Goal: Task Accomplishment & Management: Manage account settings

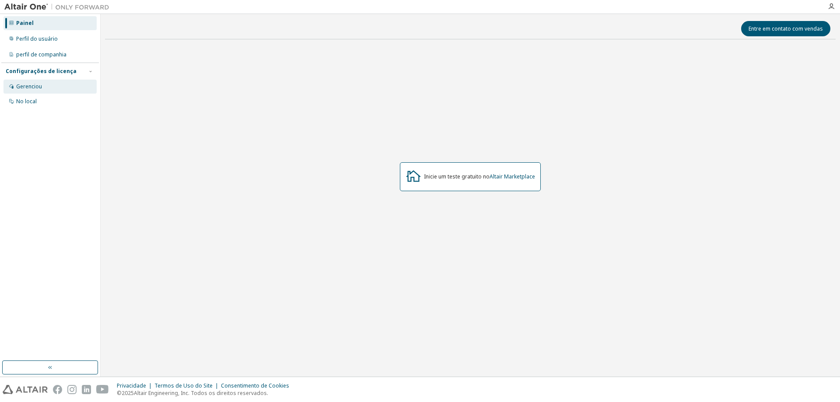
click at [25, 89] on font "Gerenciou" at bounding box center [29, 86] width 26 height 7
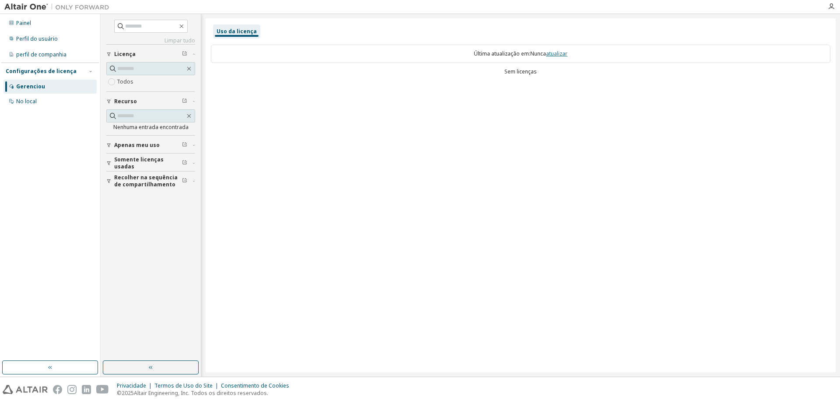
click at [554, 52] on font "atualizar" at bounding box center [556, 53] width 21 height 7
click at [561, 53] on font "atualizar" at bounding box center [556, 53] width 21 height 7
click at [60, 110] on div "Painel Perfil do usuário perfil de companhia Configurações de licença Gerenciou…" at bounding box center [50, 187] width 98 height 344
click at [52, 103] on div "No local" at bounding box center [50, 102] width 93 height 14
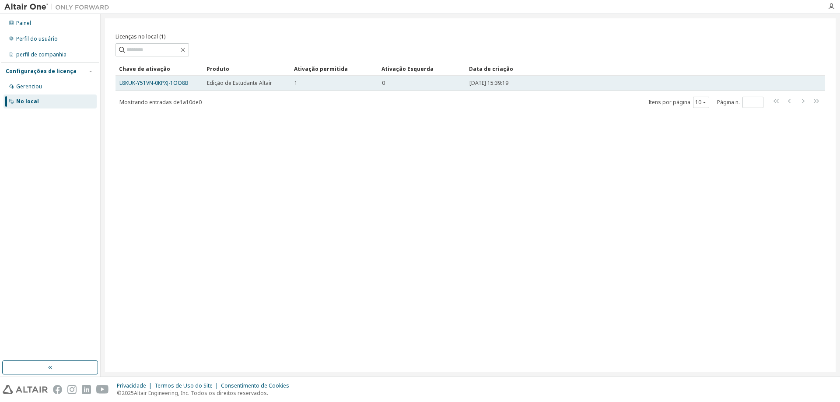
click at [301, 84] on div "1" at bounding box center [334, 83] width 80 height 7
click at [305, 83] on div "1" at bounding box center [334, 83] width 80 height 7
click at [432, 78] on td "0" at bounding box center [422, 83] width 88 height 15
click at [483, 86] on font "[DATE] 15:39:19" at bounding box center [488, 82] width 39 height 7
click at [383, 90] on td "0" at bounding box center [422, 83] width 88 height 15
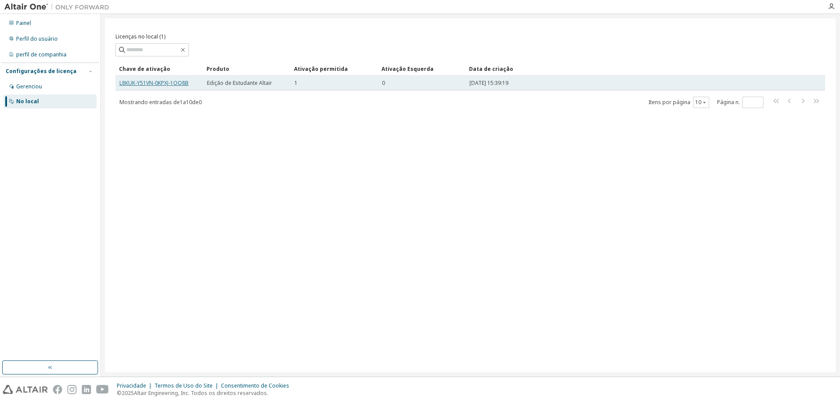
click at [167, 85] on font "L8KUK-Y51VN-0KPXJ-1OO8B" at bounding box center [153, 82] width 69 height 7
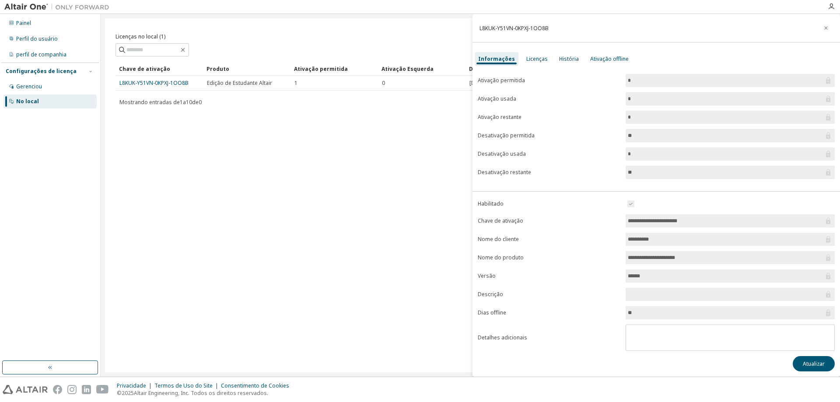
scroll to position [2, 0]
drag, startPoint x: 637, startPoint y: 132, endPoint x: 616, endPoint y: 134, distance: 21.2
click at [616, 134] on form "Ativação permitida * Ativação usada * Ativação restante * Desativação permitida…" at bounding box center [656, 124] width 357 height 105
drag, startPoint x: 811, startPoint y: 137, endPoint x: 739, endPoint y: 137, distance: 72.2
click at [811, 137] on input "**" at bounding box center [726, 134] width 196 height 9
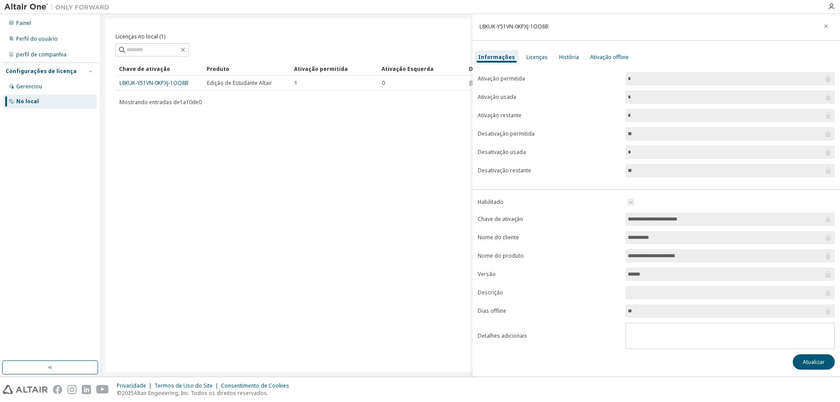
drag, startPoint x: 641, startPoint y: 152, endPoint x: 634, endPoint y: 154, distance: 7.9
click at [635, 154] on input "*" at bounding box center [726, 152] width 196 height 9
click at [643, 166] on span "**" at bounding box center [730, 170] width 209 height 13
click at [640, 221] on input "**********" at bounding box center [726, 219] width 196 height 9
click at [644, 238] on input "*********" at bounding box center [726, 237] width 196 height 9
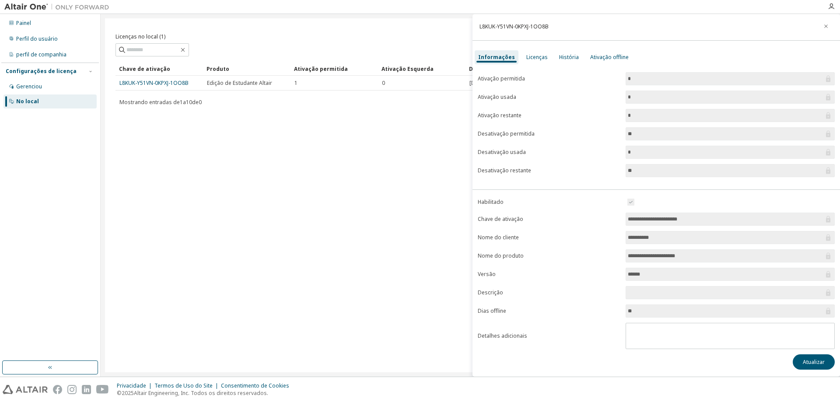
click at [648, 253] on input "**********" at bounding box center [726, 256] width 196 height 9
drag, startPoint x: 637, startPoint y: 309, endPoint x: 630, endPoint y: 310, distance: 7.1
click at [630, 310] on input "**" at bounding box center [726, 311] width 196 height 9
click at [811, 362] on font "Atualizar" at bounding box center [814, 361] width 22 height 7
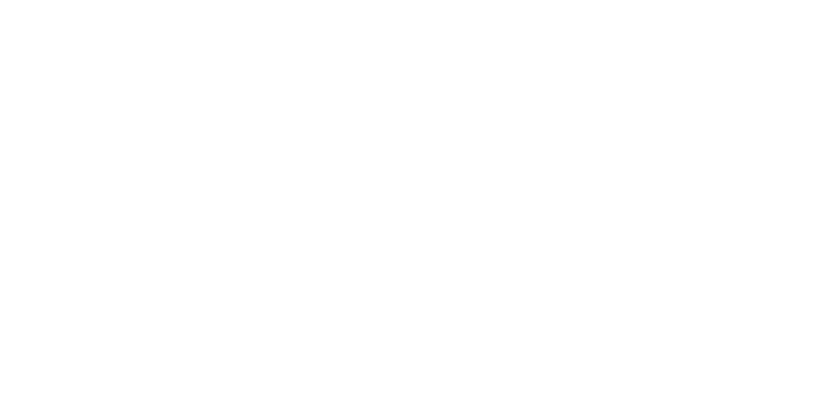
click at [718, 380] on div at bounding box center [420, 201] width 840 height 402
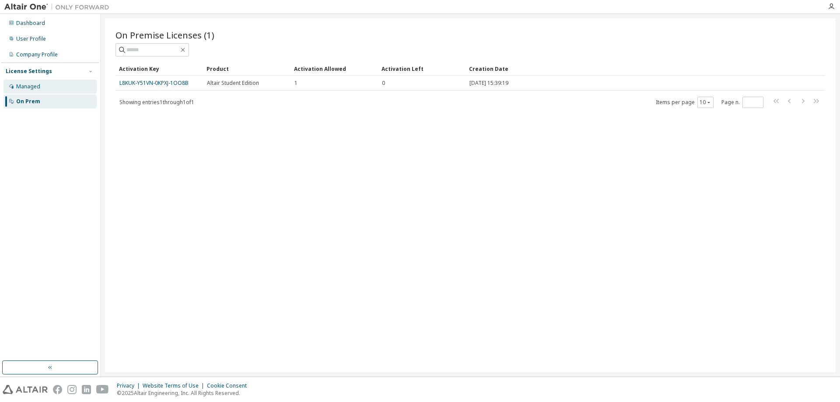
click at [65, 88] on div "Managed" at bounding box center [50, 87] width 93 height 14
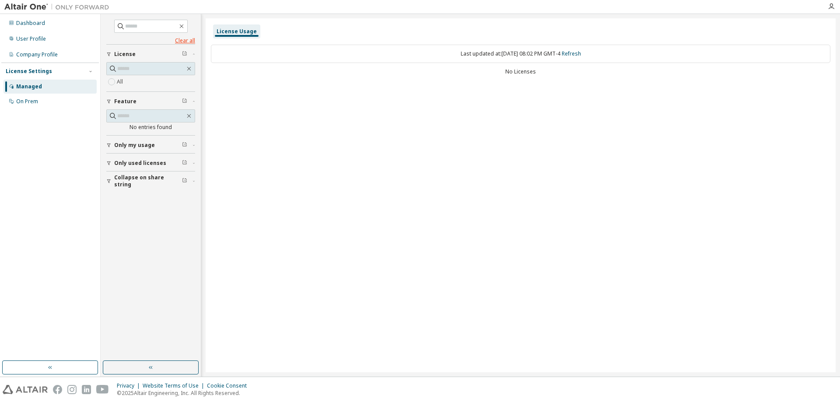
click at [181, 37] on link "Clear all" at bounding box center [150, 40] width 89 height 7
click at [27, 100] on div "On Prem" at bounding box center [27, 101] width 22 height 7
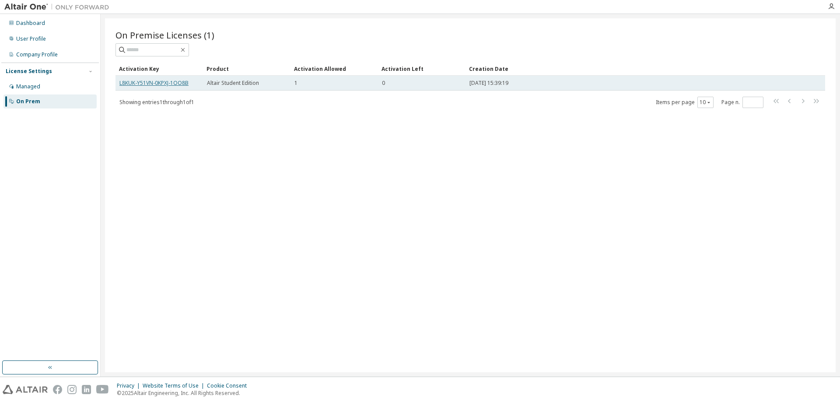
click at [160, 85] on link "L8KUK-Y51VN-0KPXJ-1OO8B" at bounding box center [153, 82] width 69 height 7
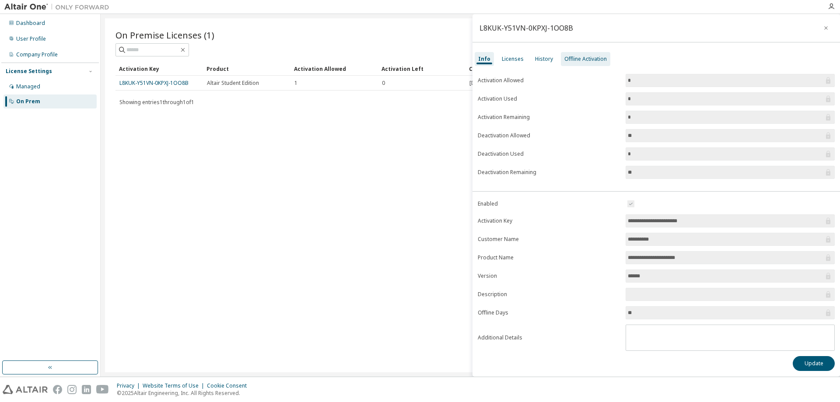
click at [582, 61] on div "Offline Activation" at bounding box center [585, 59] width 42 height 7
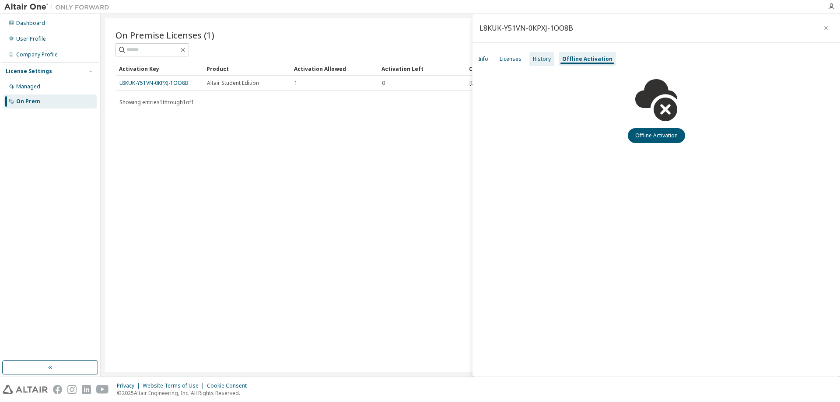
click at [535, 62] on div "History" at bounding box center [542, 59] width 18 height 7
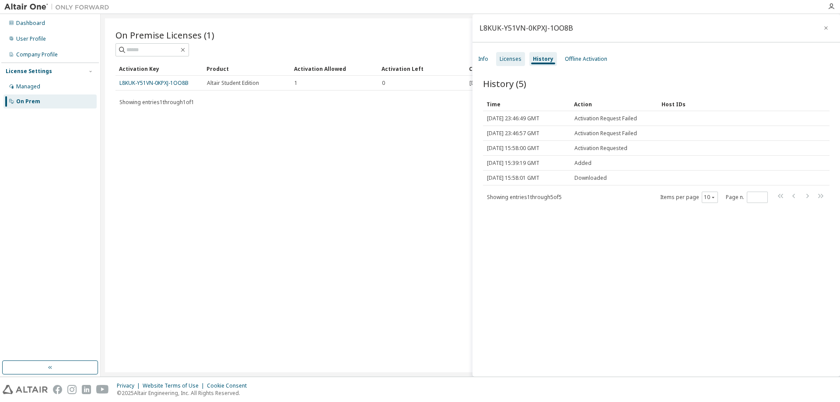
click at [507, 62] on div "Licenses" at bounding box center [511, 59] width 22 height 7
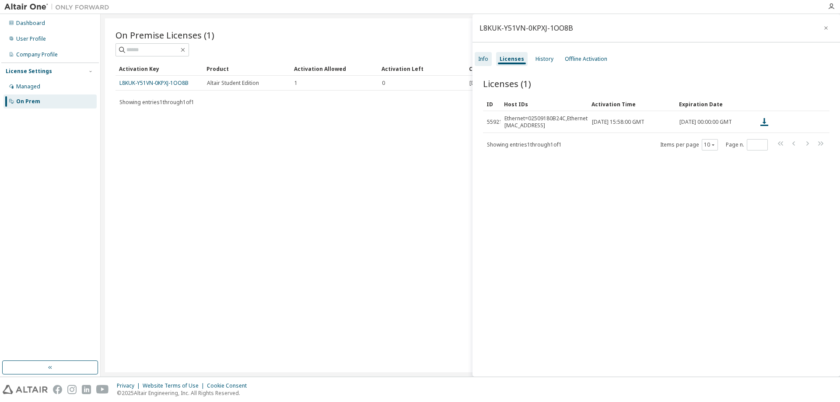
click at [480, 61] on div "Info" at bounding box center [483, 59] width 10 height 7
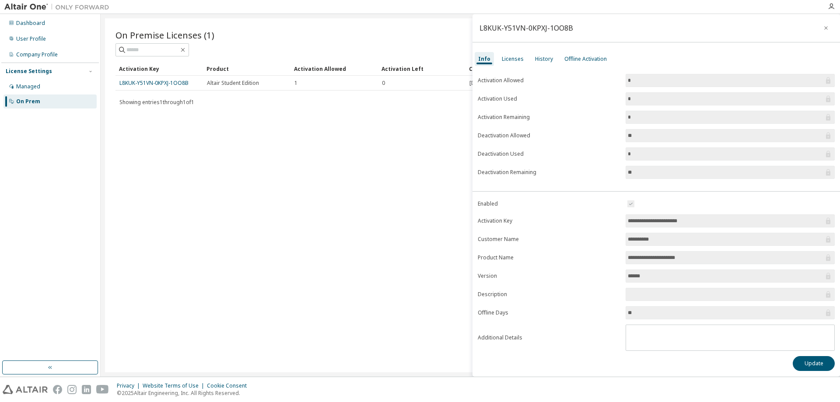
drag, startPoint x: 551, startPoint y: 158, endPoint x: 618, endPoint y: 160, distance: 67.4
click at [618, 160] on form "Activation Allowed * Activation Used * Activation Remaining * Deactivation Allo…" at bounding box center [656, 126] width 357 height 105
click at [631, 155] on input "*" at bounding box center [726, 154] width 196 height 9
drag, startPoint x: 631, startPoint y: 155, endPoint x: 607, endPoint y: 154, distance: 23.7
click at [607, 154] on form "Activation Allowed * Activation Used * Activation Remaining * Deactivation Allo…" at bounding box center [656, 126] width 357 height 105
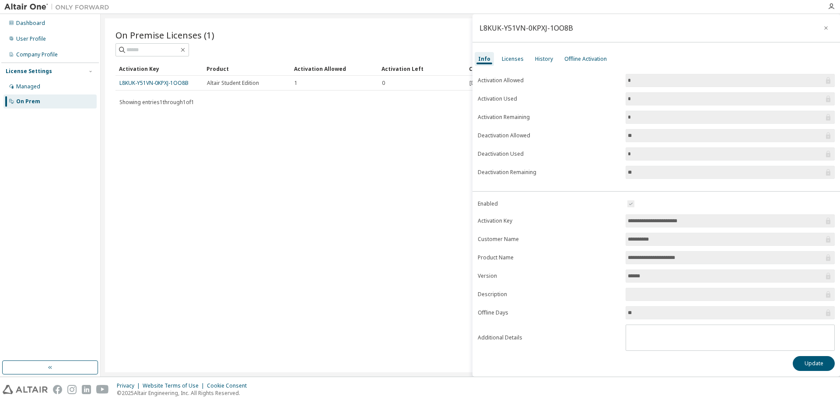
click at [599, 154] on label "Deactivation Used" at bounding box center [549, 154] width 143 height 7
drag, startPoint x: 629, startPoint y: 174, endPoint x: 725, endPoint y: 176, distance: 95.8
click at [644, 172] on input "**" at bounding box center [726, 172] width 196 height 9
click at [815, 174] on input "**" at bounding box center [726, 172] width 196 height 9
drag, startPoint x: 620, startPoint y: 76, endPoint x: 628, endPoint y: 78, distance: 8.2
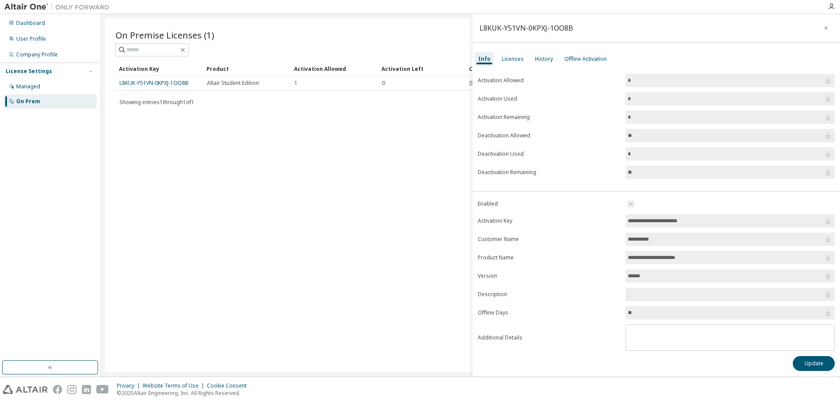
click at [628, 78] on form "Activation Allowed * Activation Used * Activation Remaining * Deactivation Allo…" at bounding box center [656, 126] width 357 height 105
click at [280, 126] on div "On Premise Licenses (1) Clear Load Save Save As Field Operator Value Select fil…" at bounding box center [470, 195] width 731 height 354
click at [44, 34] on div "User Profile" at bounding box center [50, 39] width 93 height 14
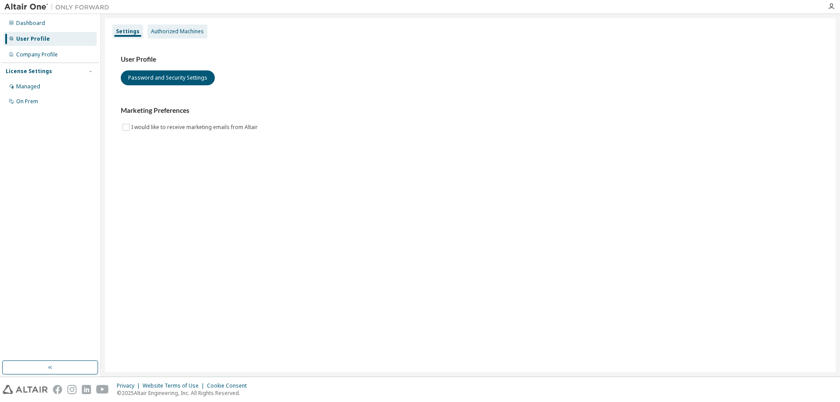
click at [162, 35] on div "Authorized Machines" at bounding box center [177, 32] width 60 height 14
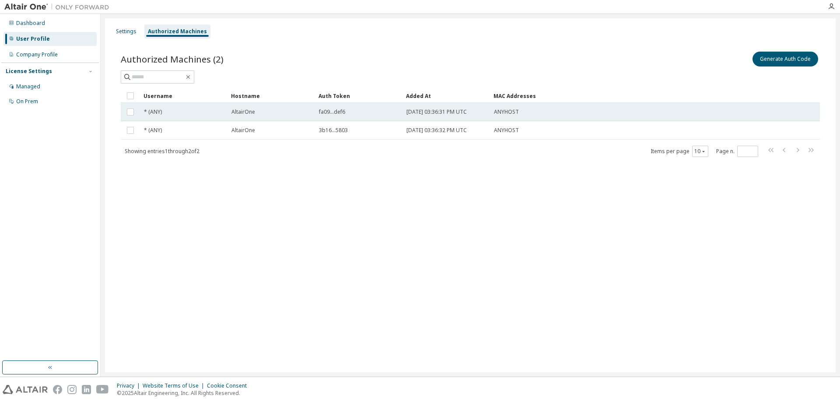
click at [552, 119] on td "ANYHOST" at bounding box center [611, 112] width 242 height 18
click at [550, 116] on td "ANYHOST" at bounding box center [611, 112] width 242 height 18
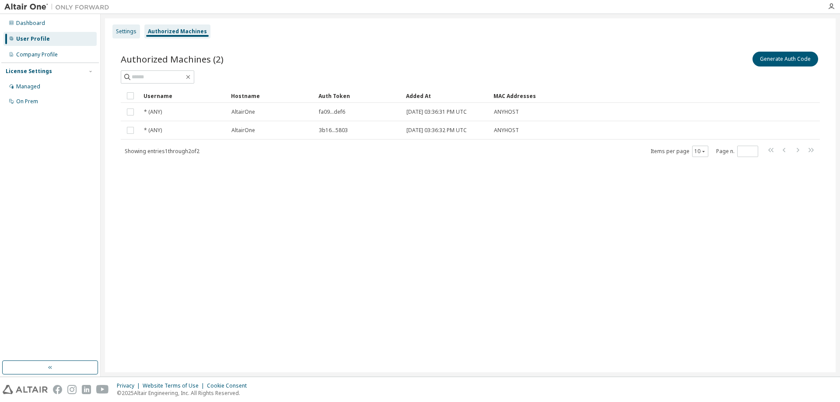
click at [126, 31] on div "Settings" at bounding box center [126, 31] width 21 height 7
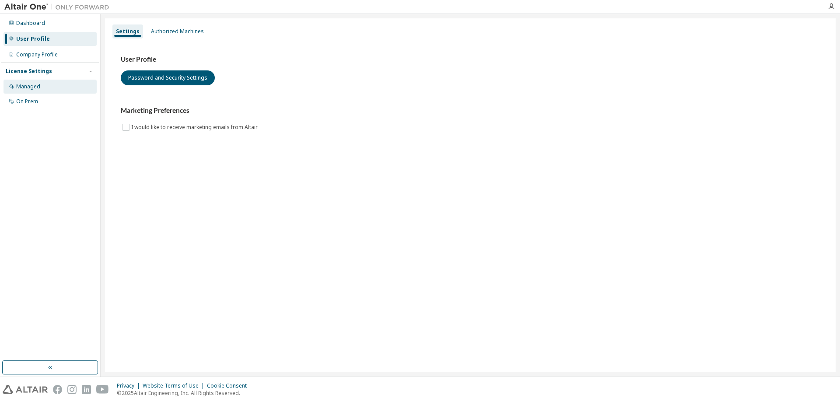
click at [20, 82] on div "Managed" at bounding box center [50, 87] width 93 height 14
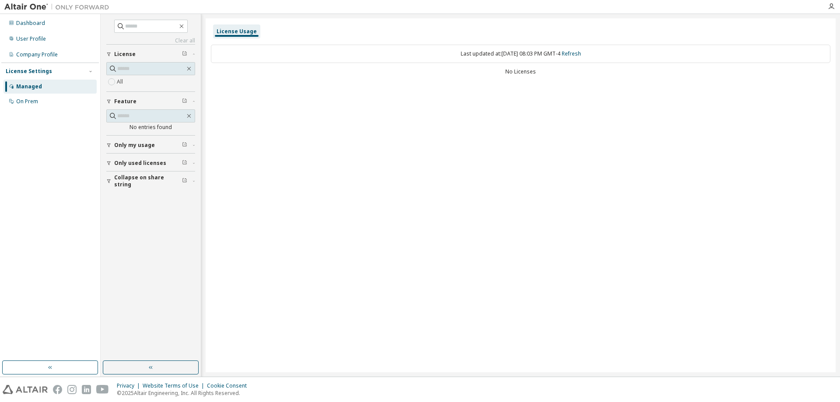
click at [167, 145] on div "Only my usage" at bounding box center [153, 145] width 78 height 7
click at [167, 144] on div "Only my usage" at bounding box center [153, 145] width 78 height 7
click at [153, 107] on button "Feature" at bounding box center [150, 101] width 89 height 19
click at [154, 60] on button "License" at bounding box center [150, 54] width 89 height 19
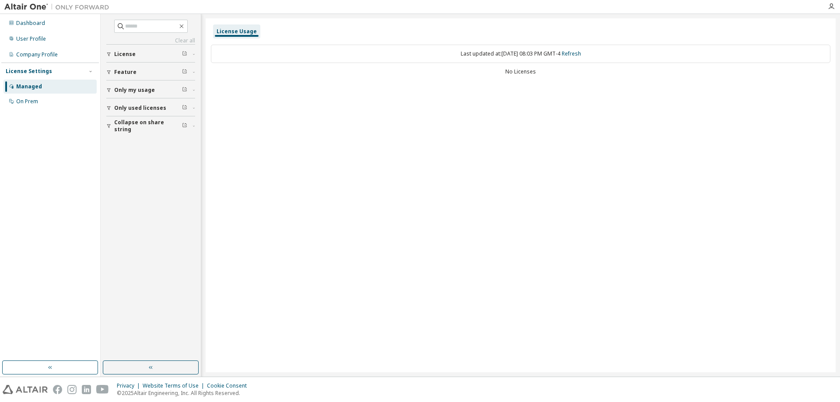
click at [217, 30] on div "License Usage" at bounding box center [237, 31] width 40 height 7
click at [310, 134] on div "Uso da licença Última atualização em: Dom 2025-09-07 08:03 PM GMT-4 Atualizar S…" at bounding box center [521, 195] width 630 height 354
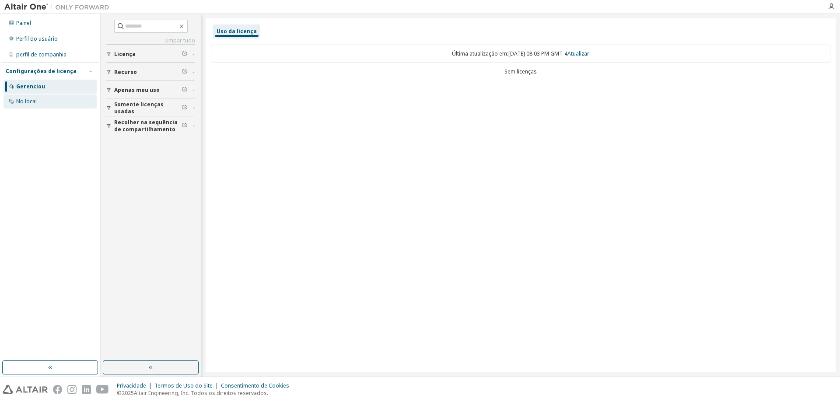
click at [40, 99] on div "No local" at bounding box center [50, 102] width 93 height 14
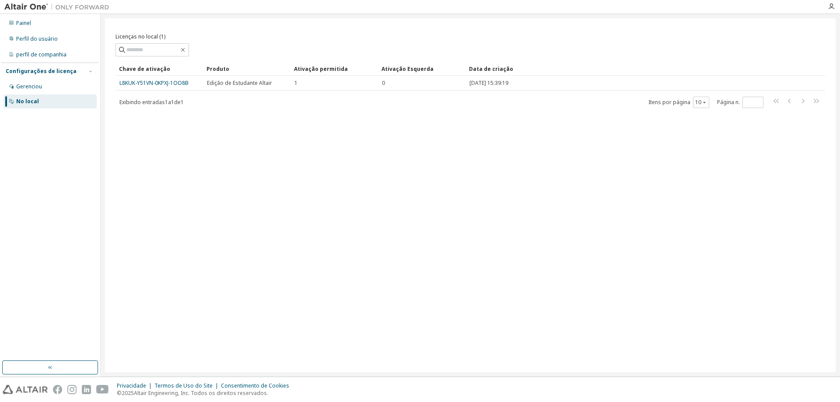
drag, startPoint x: 302, startPoint y: 82, endPoint x: 258, endPoint y: 99, distance: 47.0
click at [258, 99] on div "Exibindo entradas 1 a 1 de 1 Itens por página 10 Página n. *" at bounding box center [471, 102] width 710 height 13
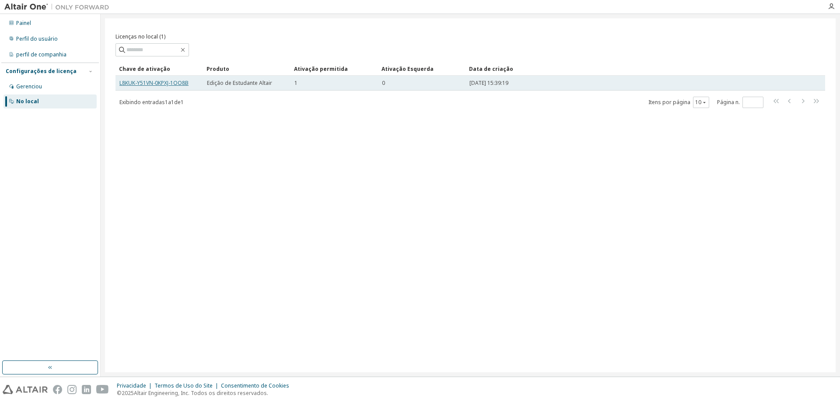
click at [173, 81] on font "L8KUK-Y51VN-0KPXJ-1OO8B" at bounding box center [153, 82] width 69 height 7
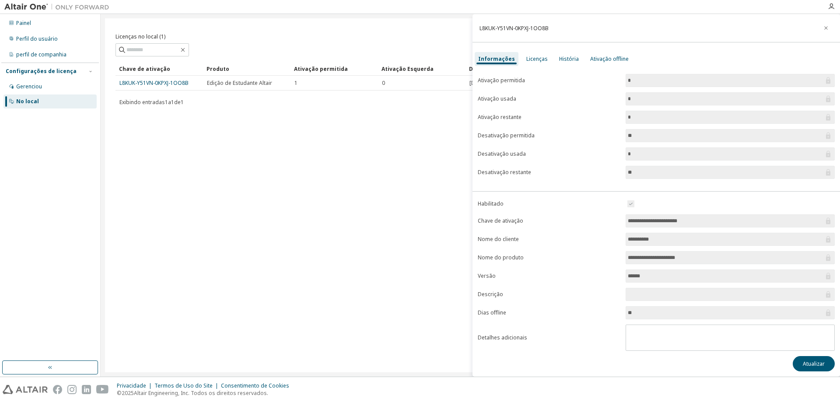
click at [513, 84] on font "Ativação permitida" at bounding box center [501, 80] width 47 height 7
click at [518, 104] on form "Ativação permitida * Ativação usada * Ativação restante * Desativação permitida…" at bounding box center [656, 126] width 357 height 105
drag, startPoint x: 645, startPoint y: 124, endPoint x: 639, endPoint y: 123, distance: 6.8
click at [645, 124] on form "Ativação permitida * Ativação usada * Ativação restante * Desativação permitida…" at bounding box center [656, 126] width 357 height 105
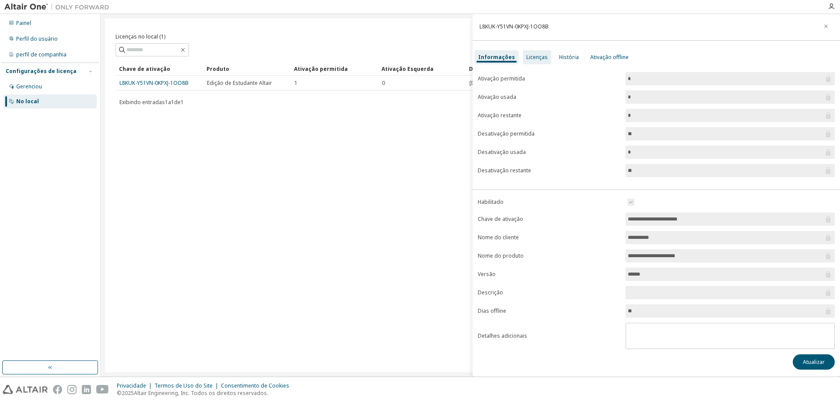
click at [526, 59] on font "Licenças" at bounding box center [536, 56] width 21 height 7
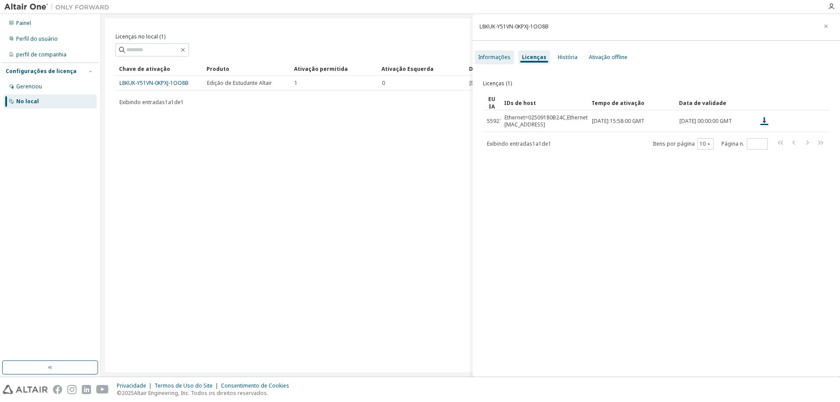
click at [497, 55] on font "Informações" at bounding box center [494, 56] width 32 height 7
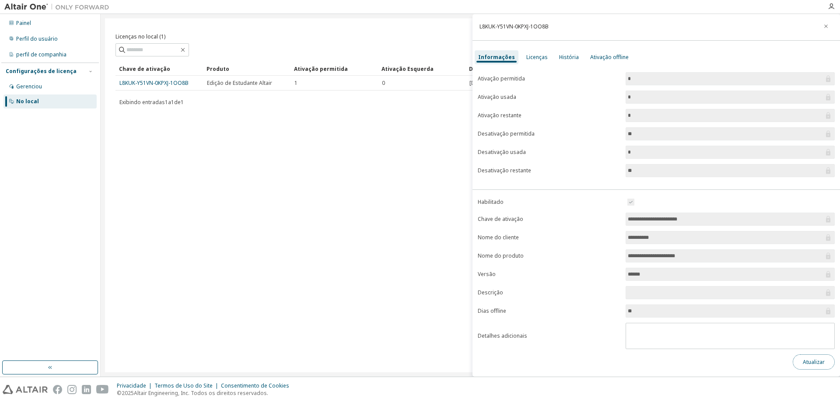
click at [816, 362] on font "Atualizar" at bounding box center [814, 361] width 22 height 7
